Goal: Task Accomplishment & Management: Manage account settings

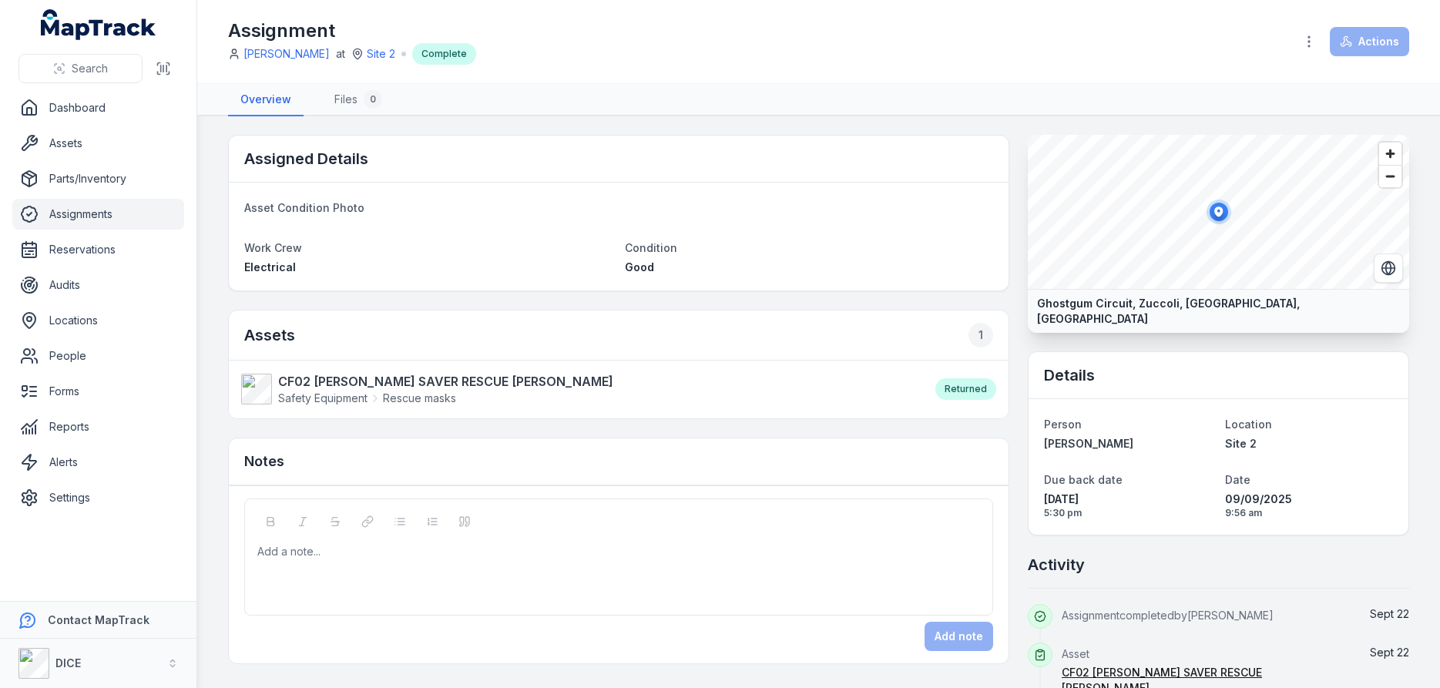
click at [85, 212] on link "Assignments" at bounding box center [98, 214] width 172 height 31
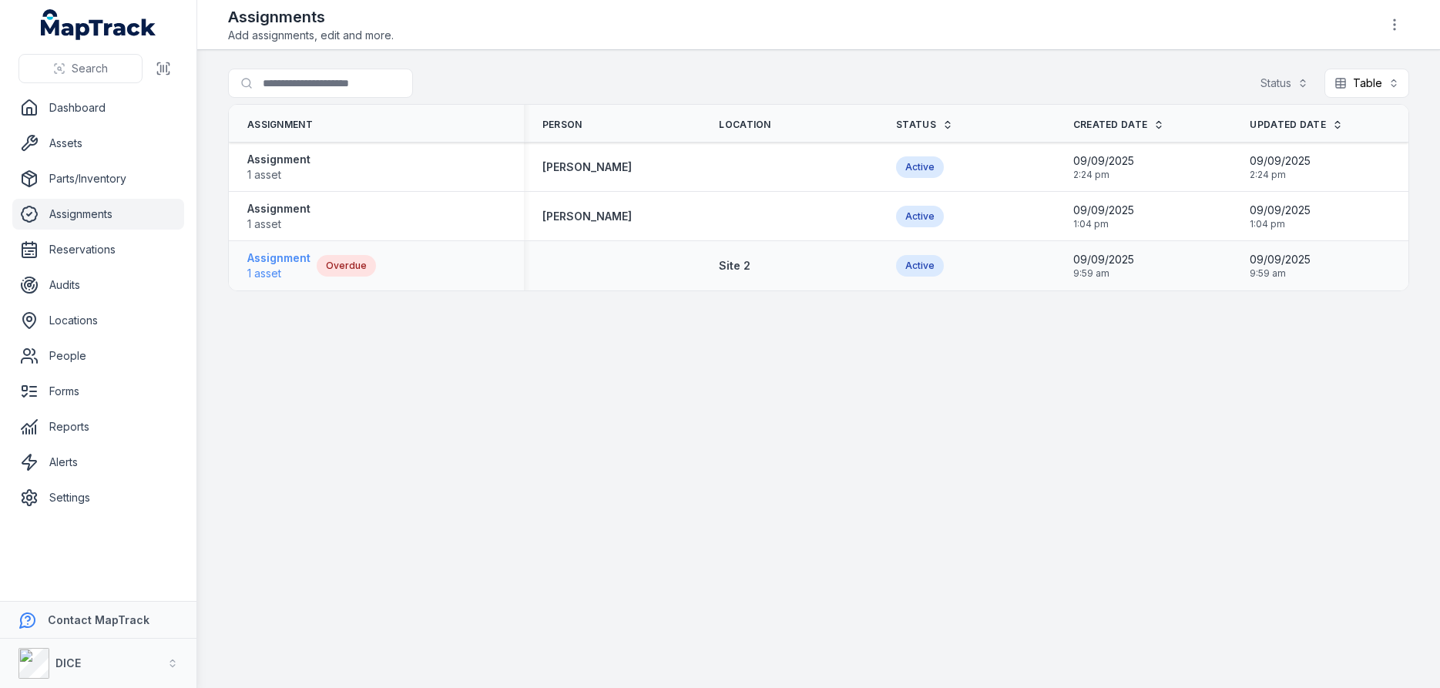
click at [267, 257] on strong "Assignment" at bounding box center [278, 257] width 63 height 15
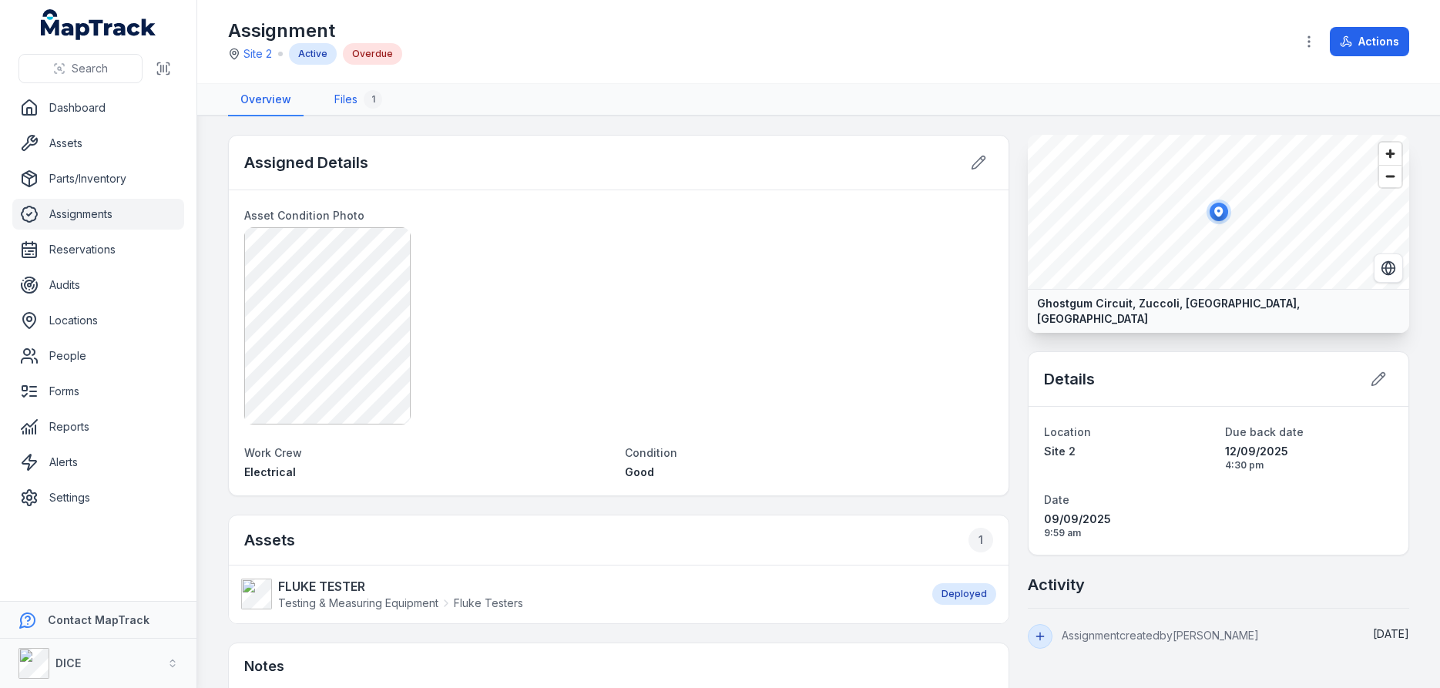
click at [350, 104] on link "Files 1" at bounding box center [358, 100] width 72 height 32
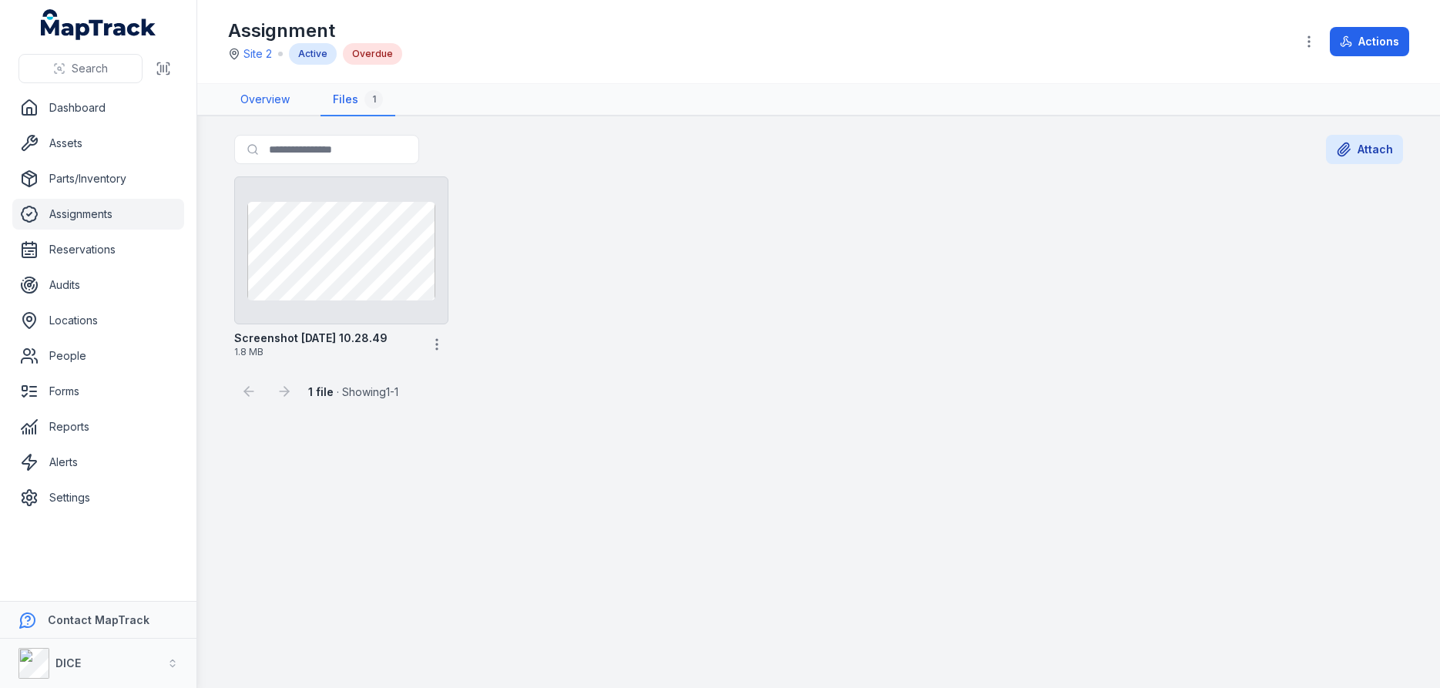
click at [264, 99] on link "Overview" at bounding box center [265, 100] width 74 height 32
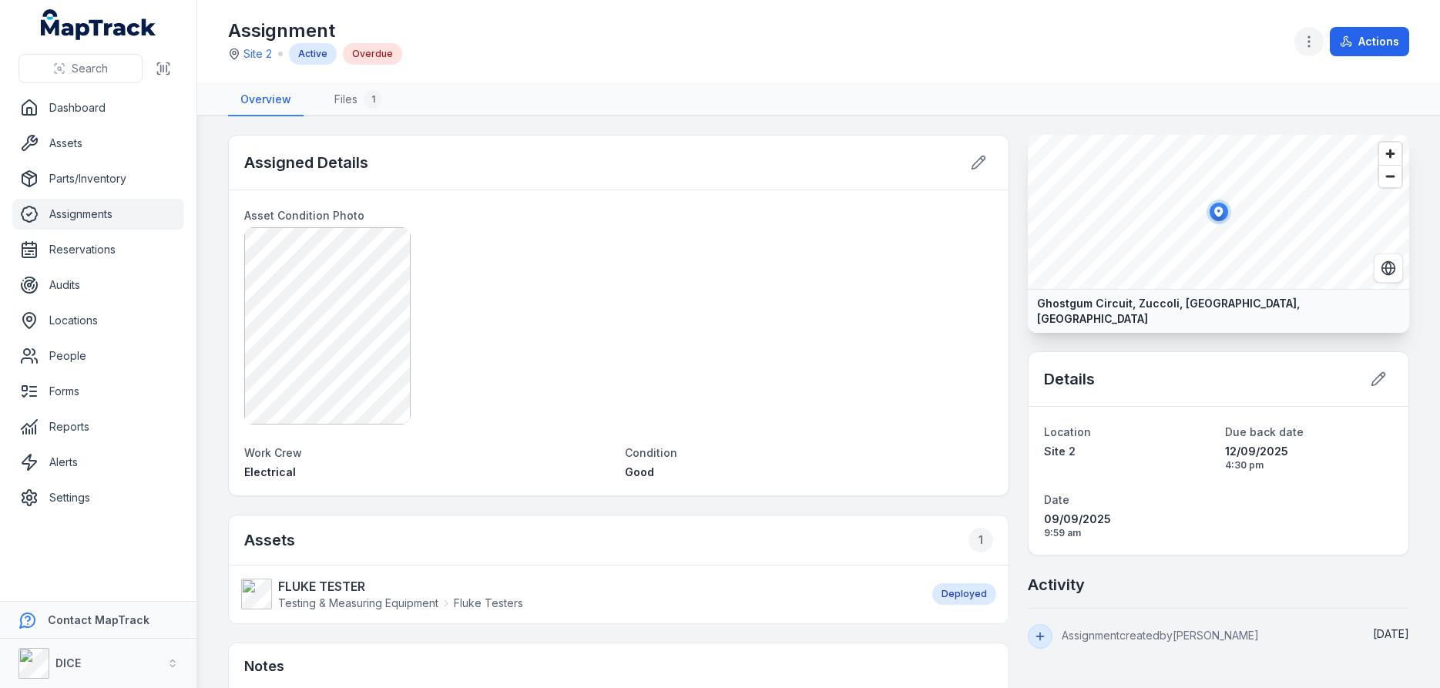
click at [1309, 42] on circle "button" at bounding box center [1309, 42] width 2 height 2
click at [1354, 42] on button "Actions" at bounding box center [1368, 41] width 79 height 29
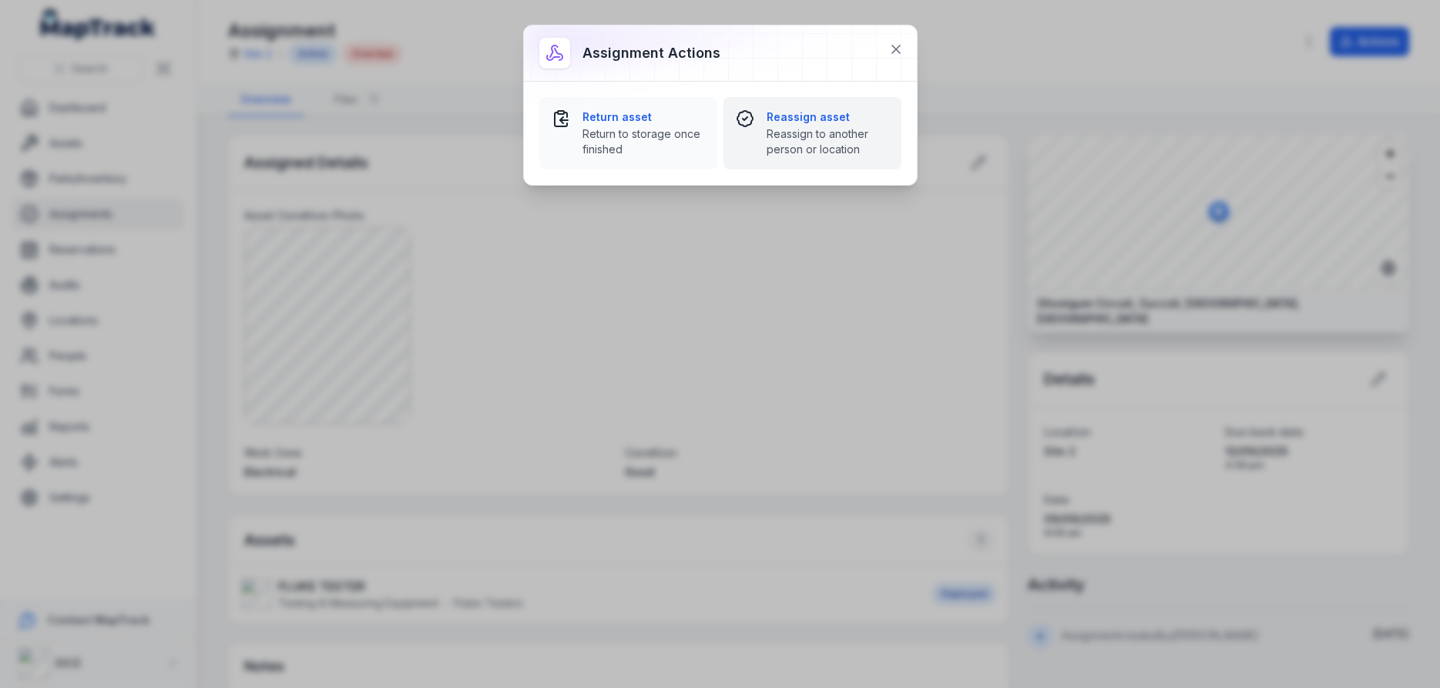
click at [816, 117] on strong "Reassign asset" at bounding box center [827, 116] width 122 height 15
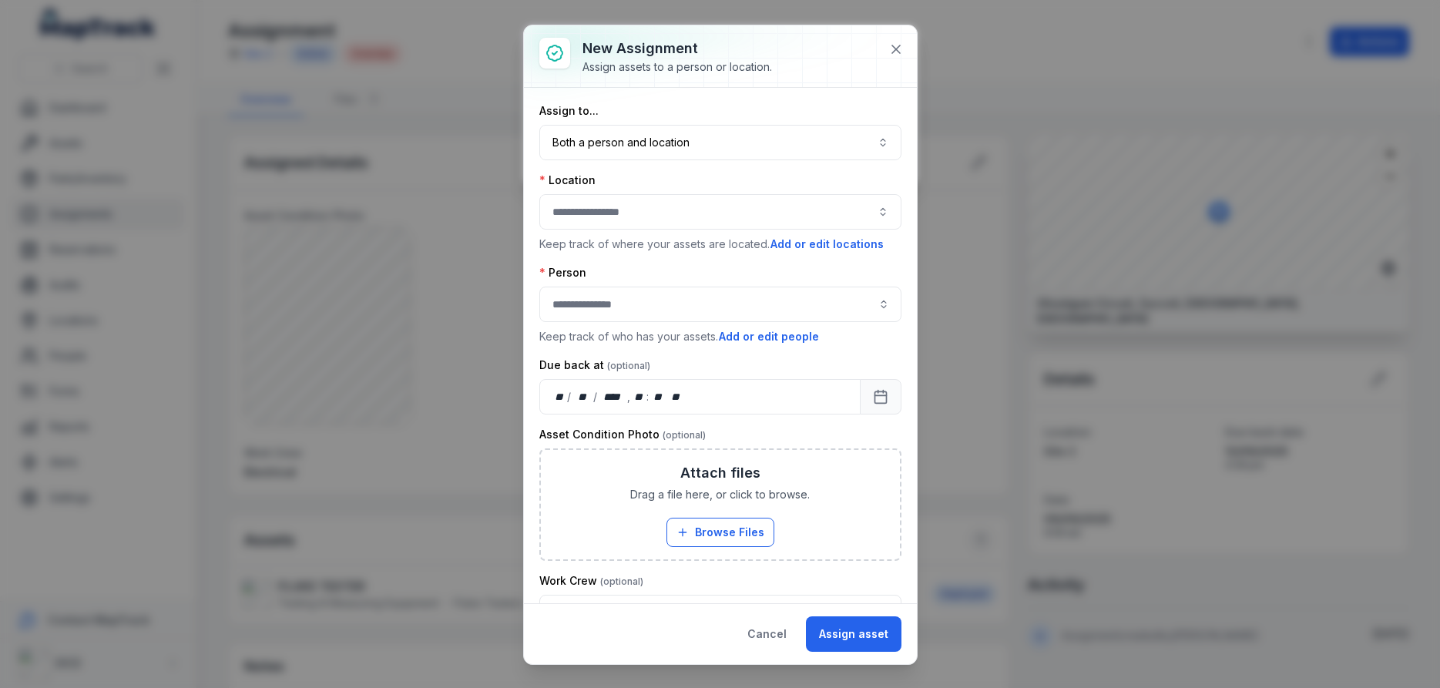
click at [612, 213] on button "button" at bounding box center [720, 211] width 362 height 35
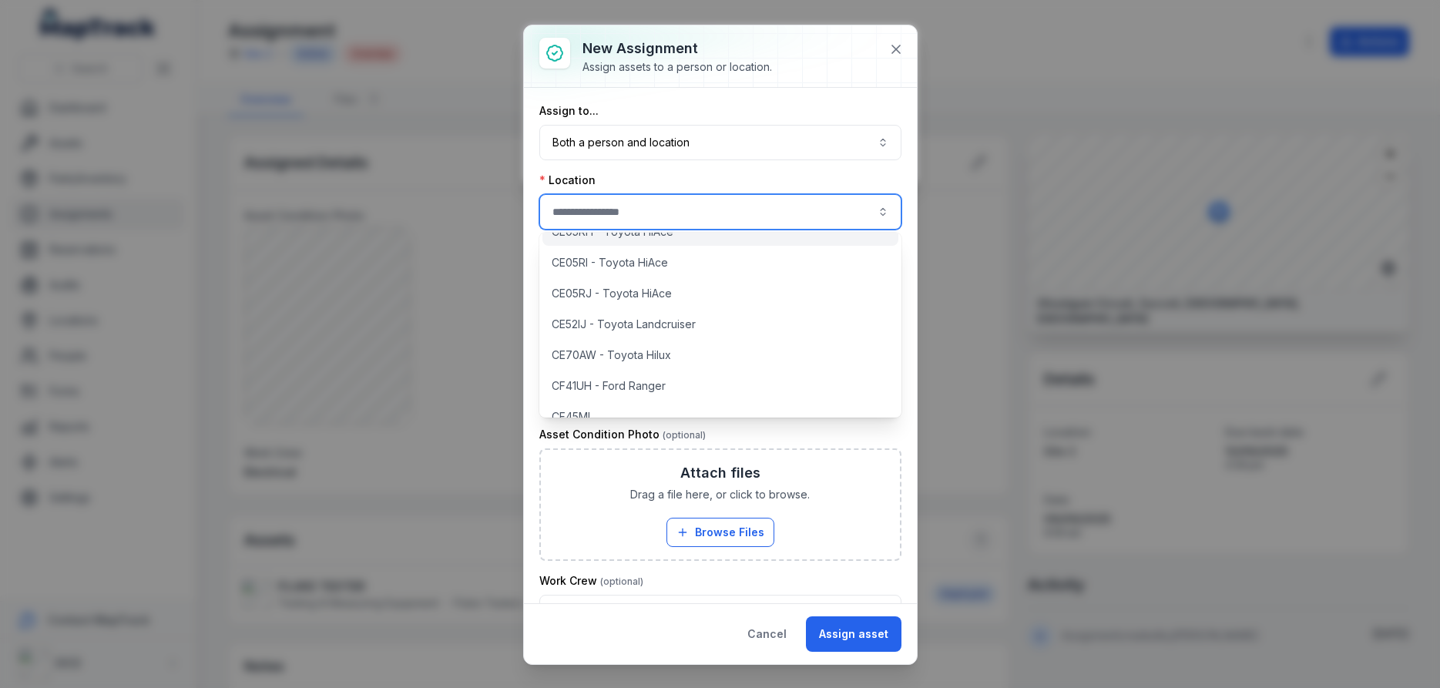
scroll to position [502, 0]
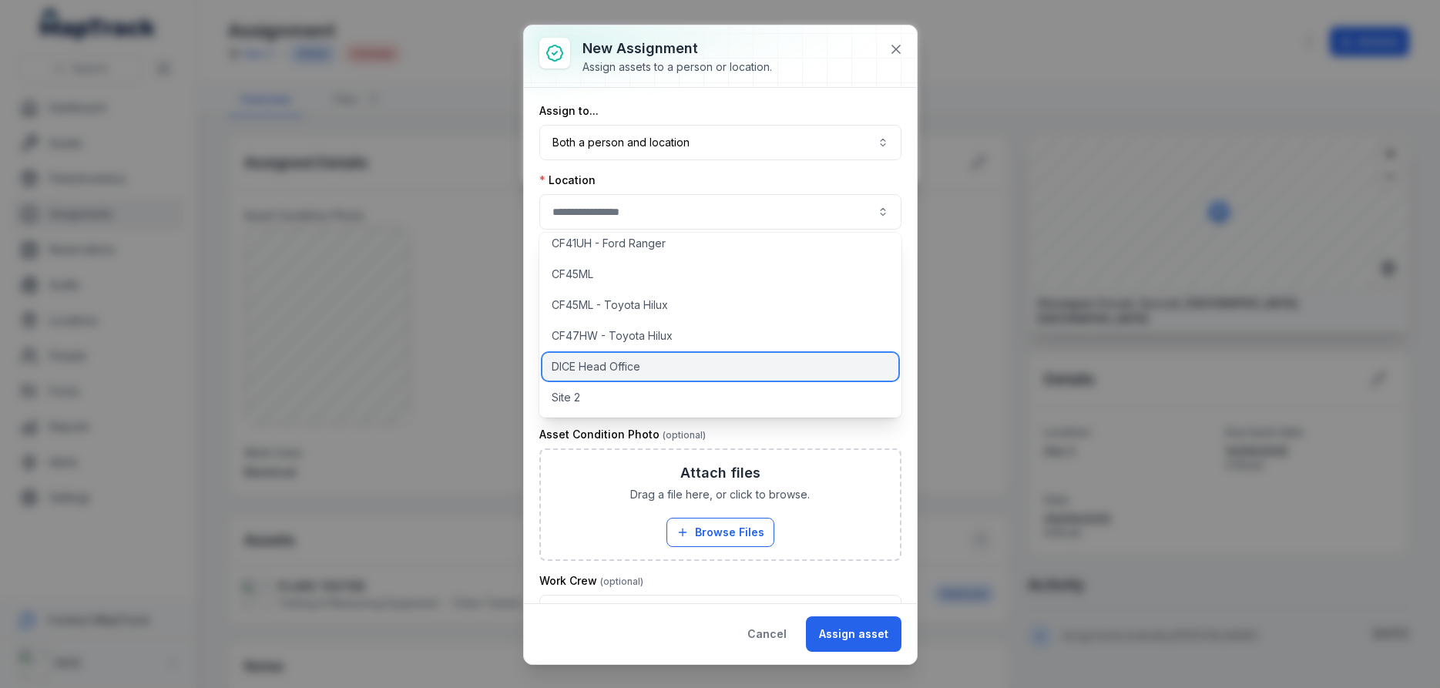
click at [625, 369] on span "DICE Head Office" at bounding box center [596, 366] width 89 height 15
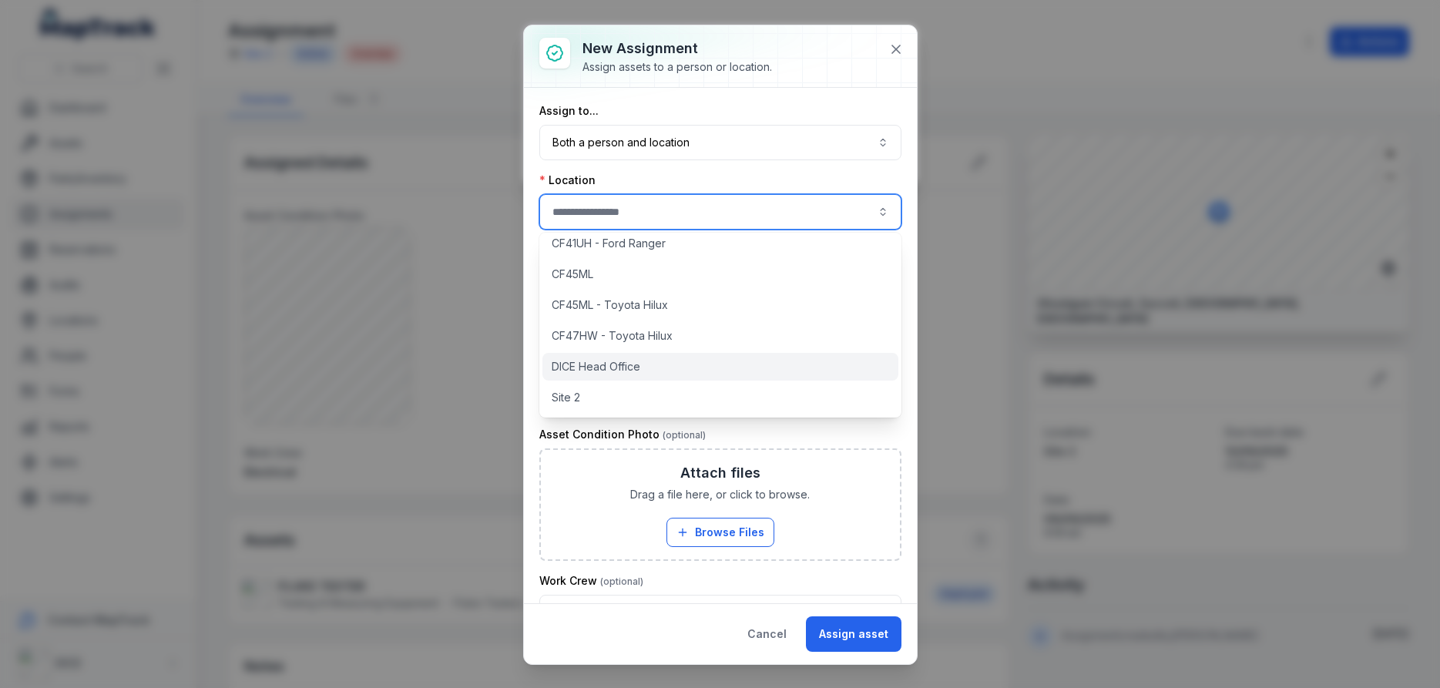
type input "**********"
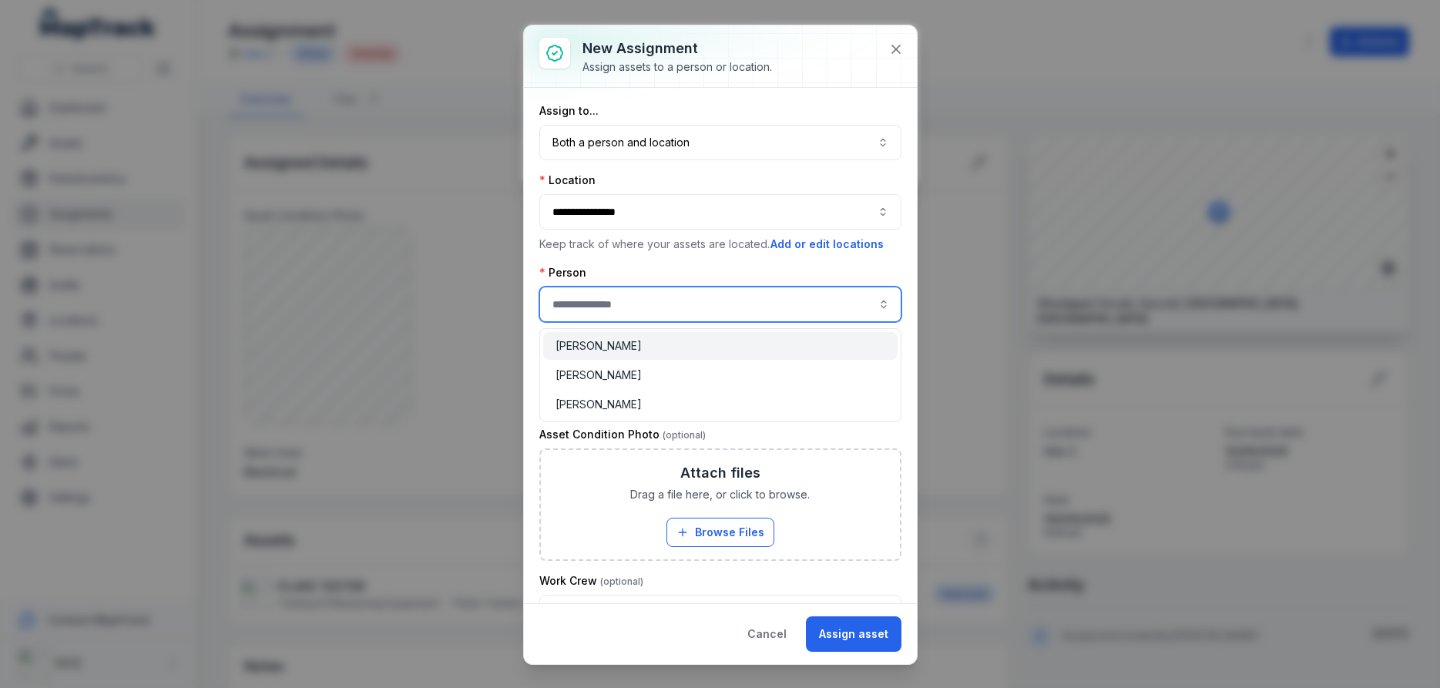
click at [636, 306] on input "assignment-add:person-label" at bounding box center [720, 304] width 362 height 35
type input "**********"
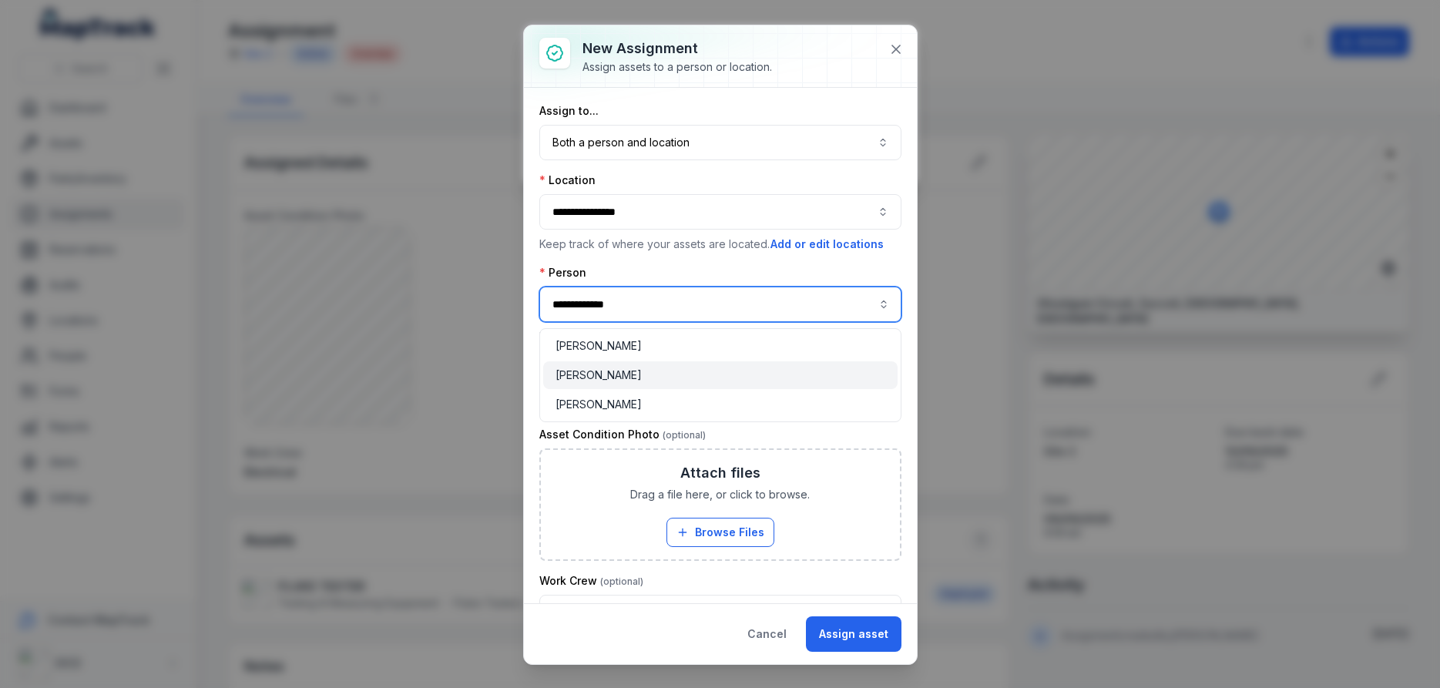
click at [612, 378] on span "[PERSON_NAME]" at bounding box center [598, 374] width 86 height 15
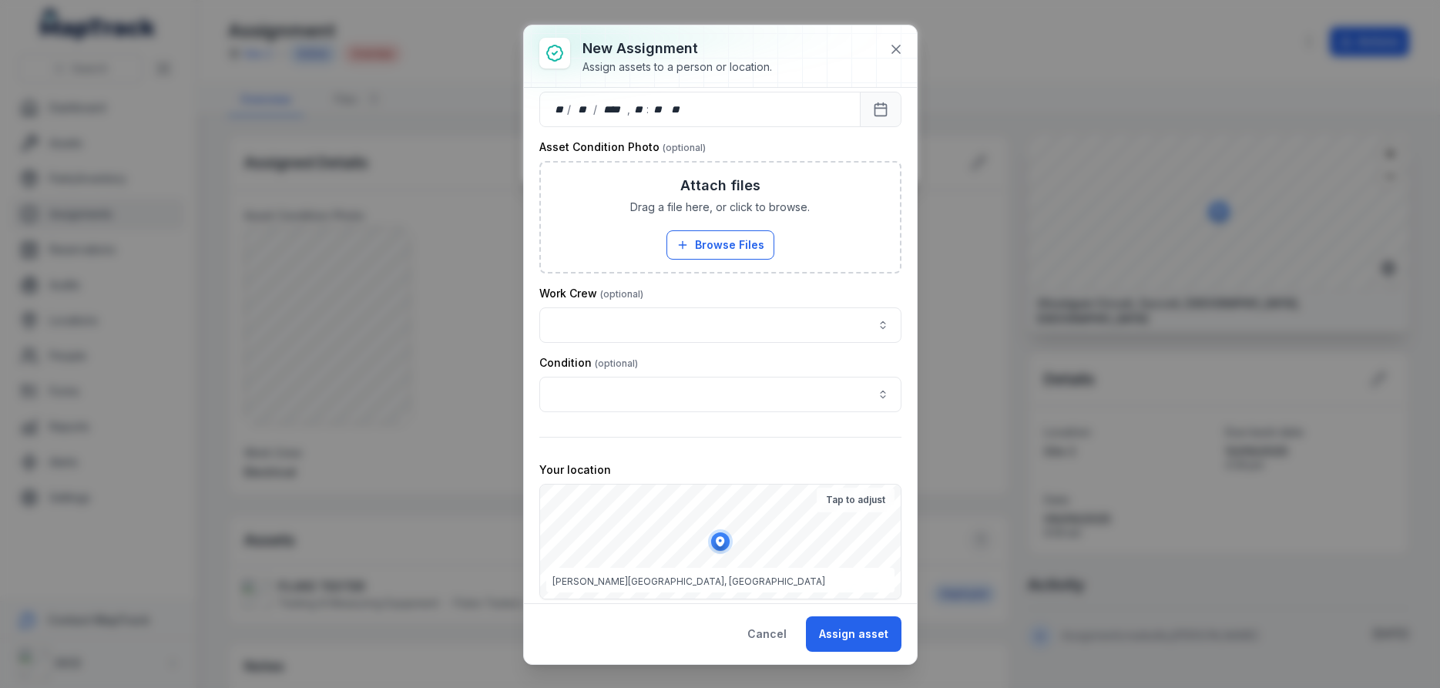
scroll to position [330, 0]
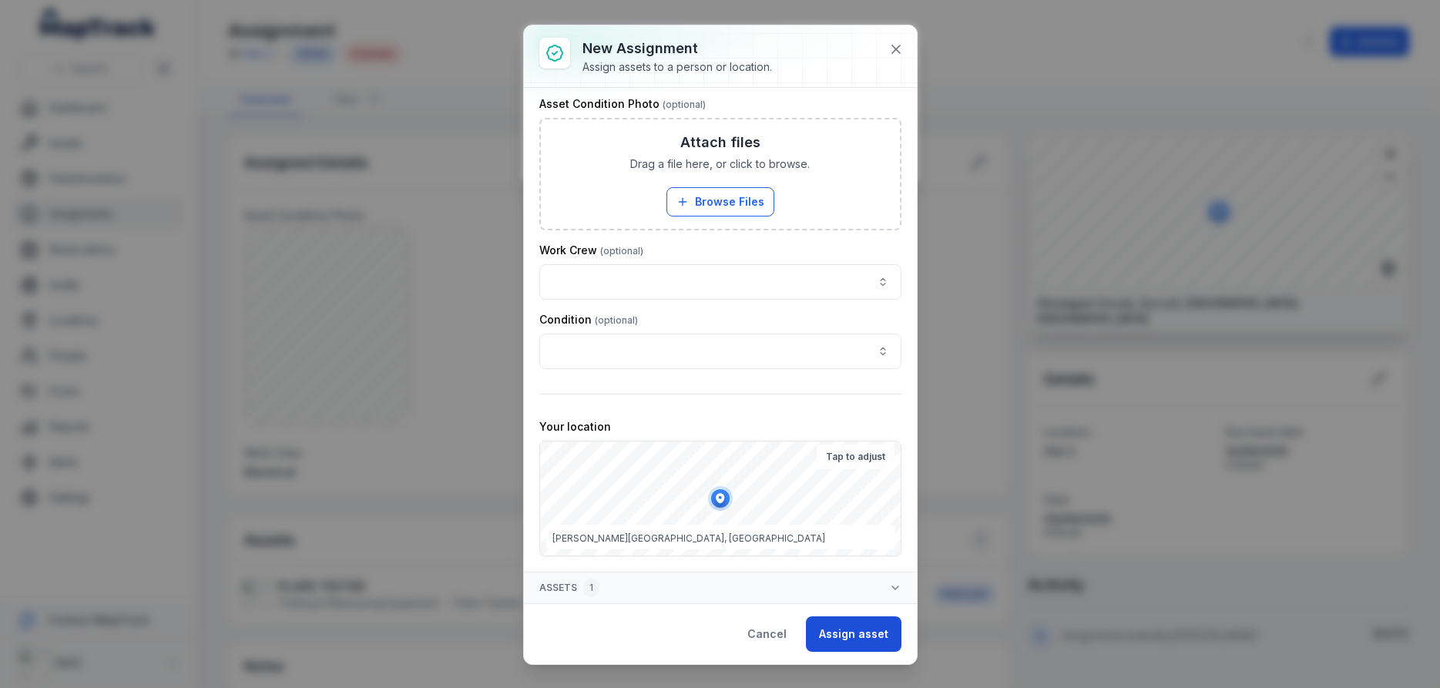
click at [865, 634] on button "Assign asset" at bounding box center [854, 633] width 96 height 35
